Goal: Task Accomplishment & Management: Use online tool/utility

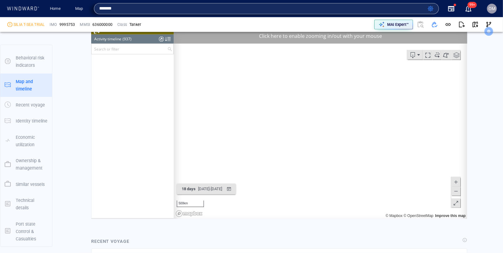
scroll to position [1136, 0]
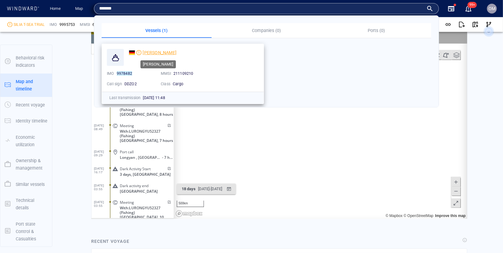
type input "*******"
click at [150, 50] on span "[PERSON_NAME]" at bounding box center [160, 52] width 34 height 5
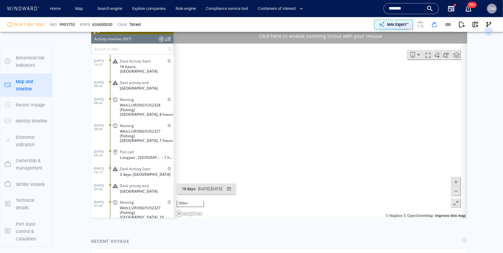
click at [409, 6] on input "*******" at bounding box center [406, 8] width 35 height 9
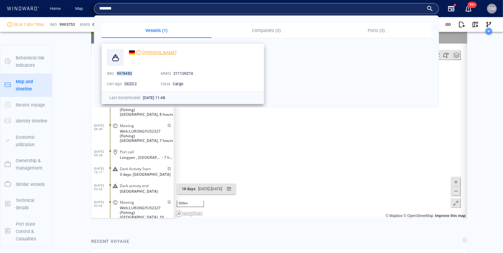
click at [151, 50] on span "[PERSON_NAME]" at bounding box center [160, 52] width 34 height 5
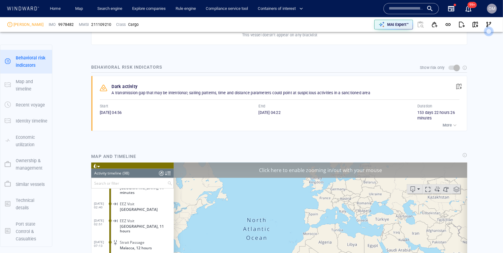
scroll to position [1517, 0]
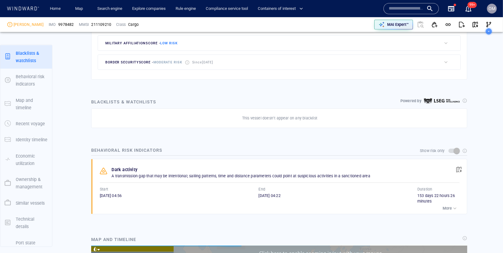
scroll to position [1497, 0]
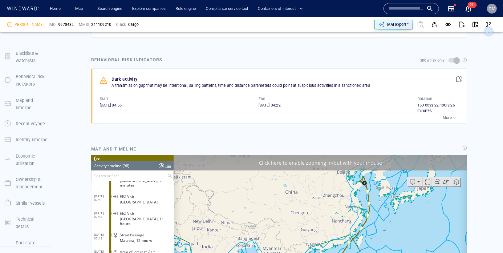
scroll to position [51, 0]
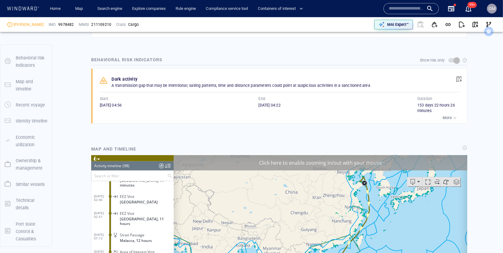
click at [461, 76] on span "button" at bounding box center [459, 79] width 6 height 6
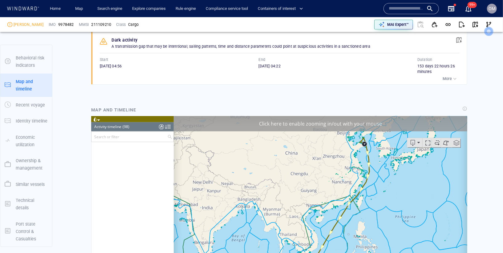
scroll to position [458, 0]
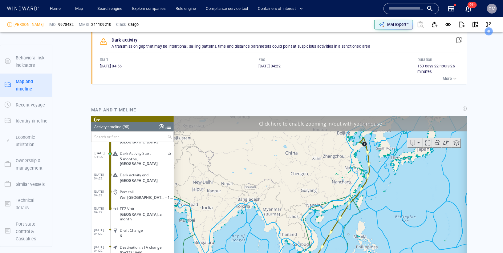
click at [168, 151] on span at bounding box center [168, 153] width 5 height 4
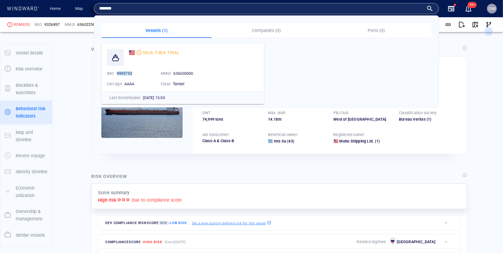
scroll to position [51, 0]
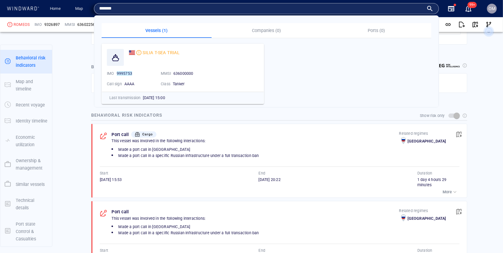
click at [319, 94] on div "SILIA T-SEA TRIAL IMO 9995753 MMSI 636000000 Call sign AAAA Class Tanker Last t…" at bounding box center [267, 74] width 330 height 60
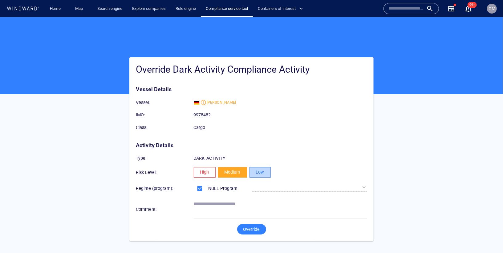
click at [269, 170] on button "Low" at bounding box center [260, 172] width 21 height 10
click at [257, 228] on span "Override" at bounding box center [252, 230] width 17 height 8
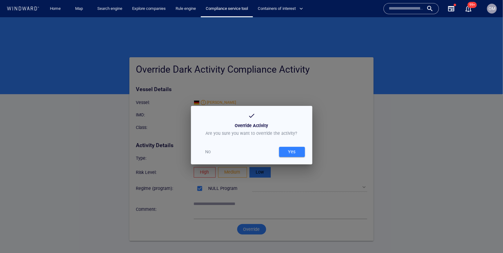
click at [300, 153] on span "Yes" at bounding box center [292, 152] width 20 height 8
